Goal: Complete application form

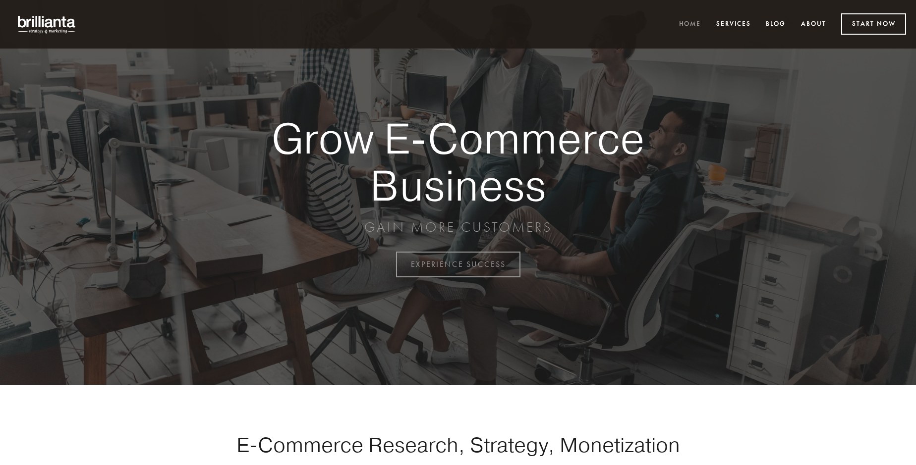
scroll to position [2597, 0]
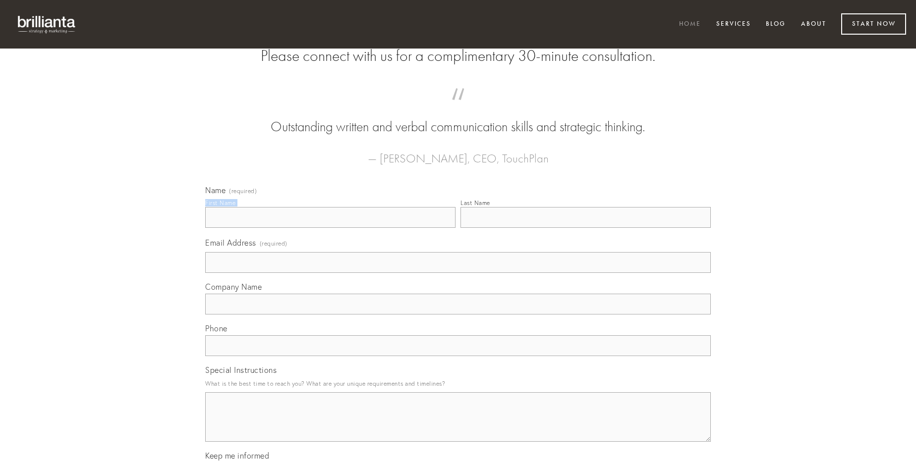
type input "[PERSON_NAME]"
click at [585, 228] on input "Last Name" at bounding box center [585, 217] width 250 height 21
type input "[PERSON_NAME]"
click at [458, 273] on input "Email Address (required)" at bounding box center [457, 262] width 505 height 21
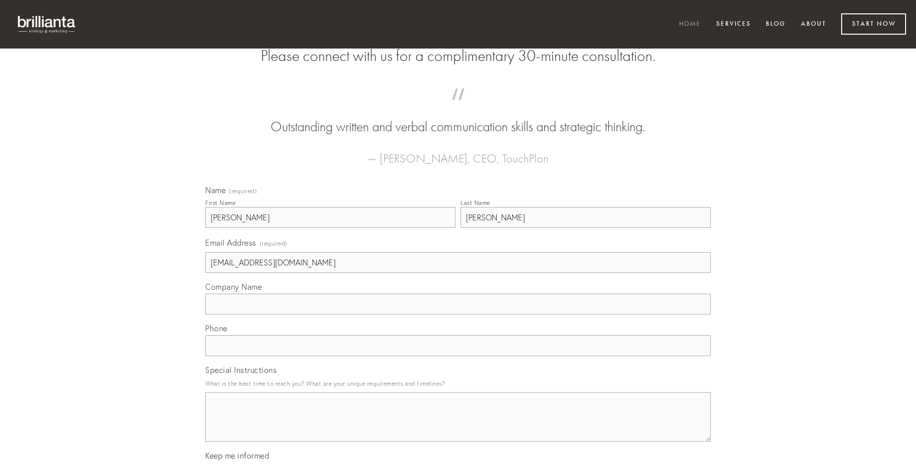
type input "[EMAIL_ADDRESS][DOMAIN_NAME]"
click at [458, 315] on input "Company Name" at bounding box center [457, 304] width 505 height 21
type input "asporto"
click at [458, 356] on input "text" at bounding box center [457, 345] width 505 height 21
click at [458, 426] on textarea "Special Instructions" at bounding box center [457, 417] width 505 height 50
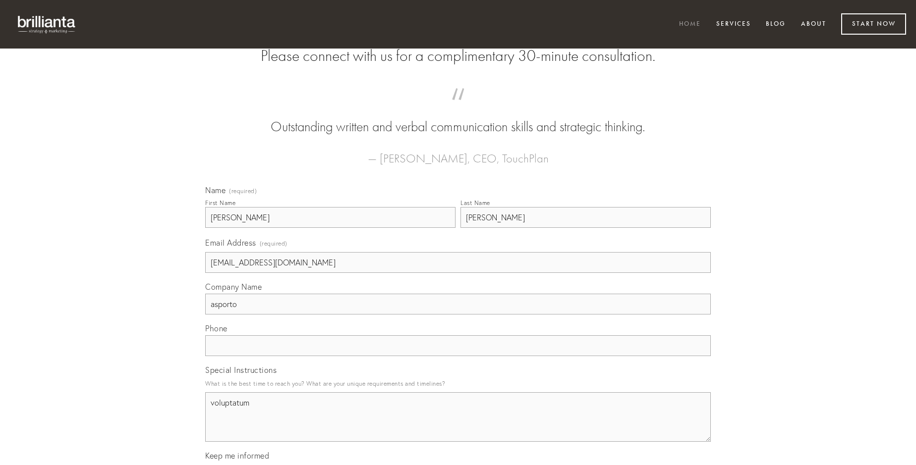
type textarea "voluptatum"
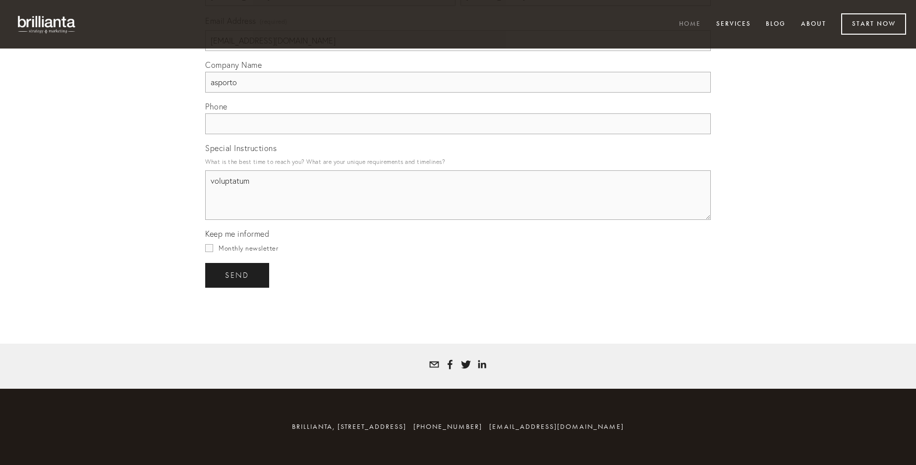
click at [238, 275] on span "send" at bounding box center [237, 275] width 24 height 9
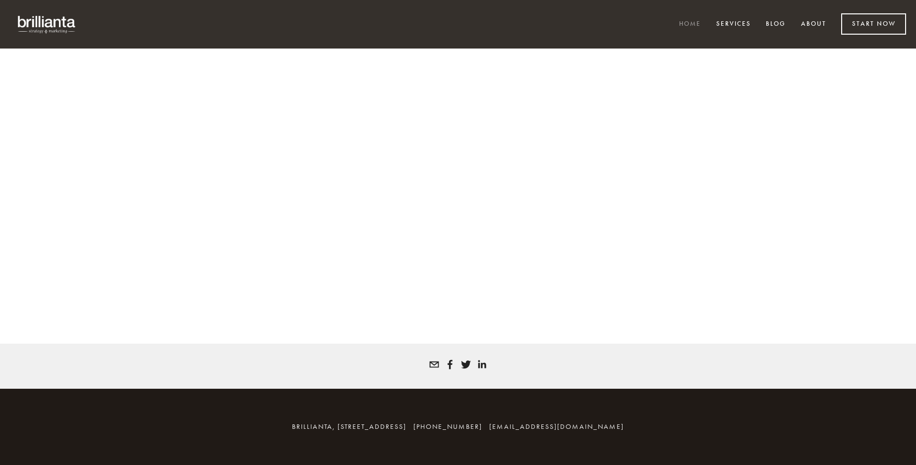
scroll to position [2584, 0]
